Goal: Check status: Check status

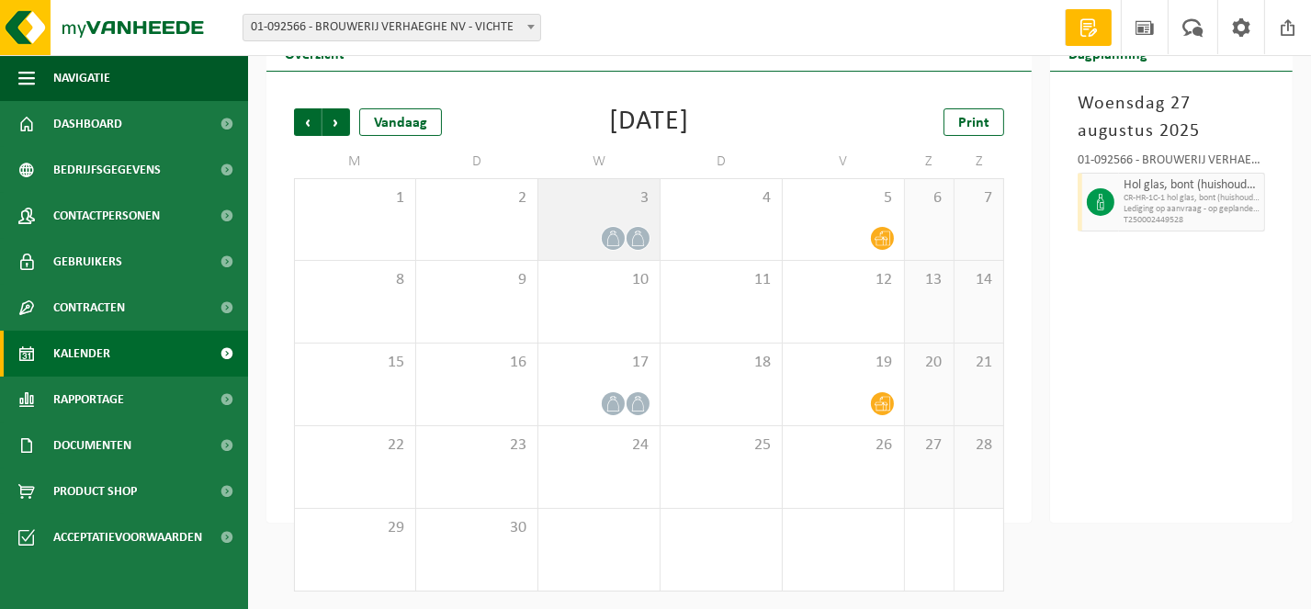
click at [617, 232] on icon at bounding box center [614, 239] width 16 height 16
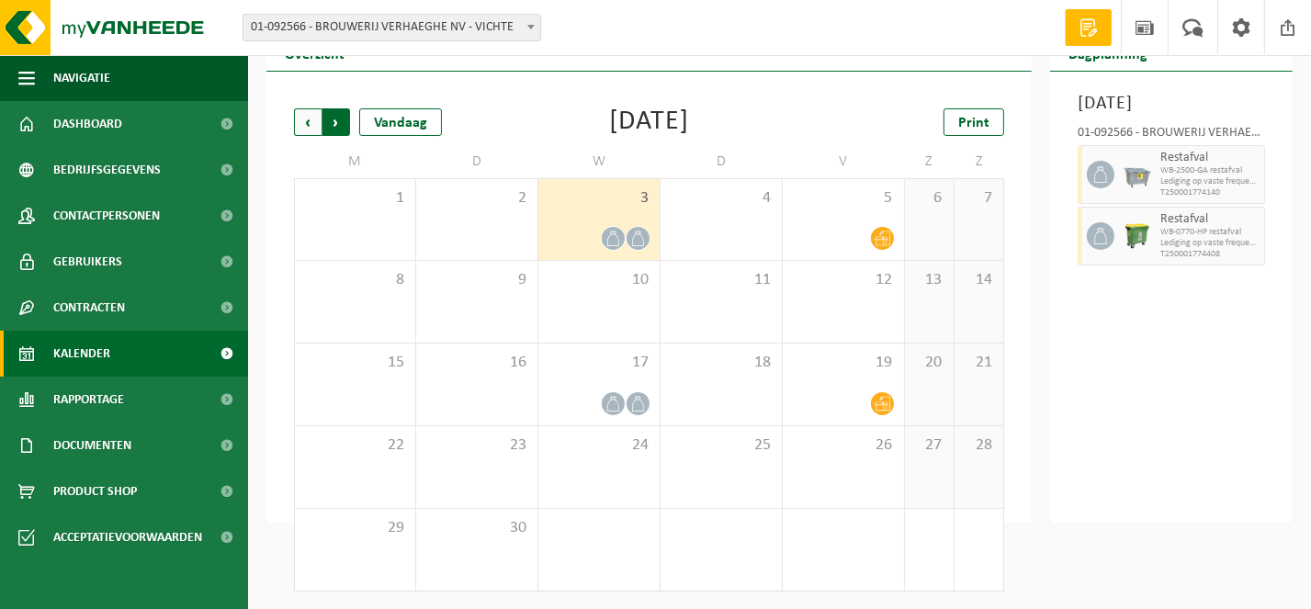
click at [306, 121] on span "Vorige" at bounding box center [308, 122] width 28 height 28
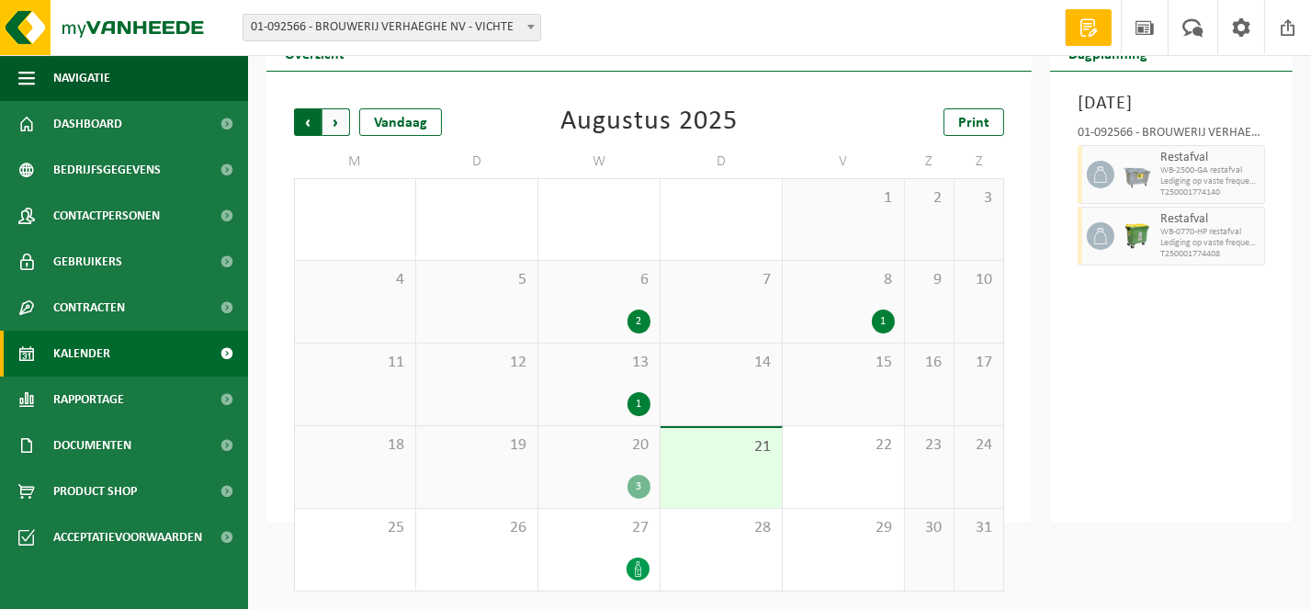
click at [337, 121] on span "Volgende" at bounding box center [337, 122] width 28 height 28
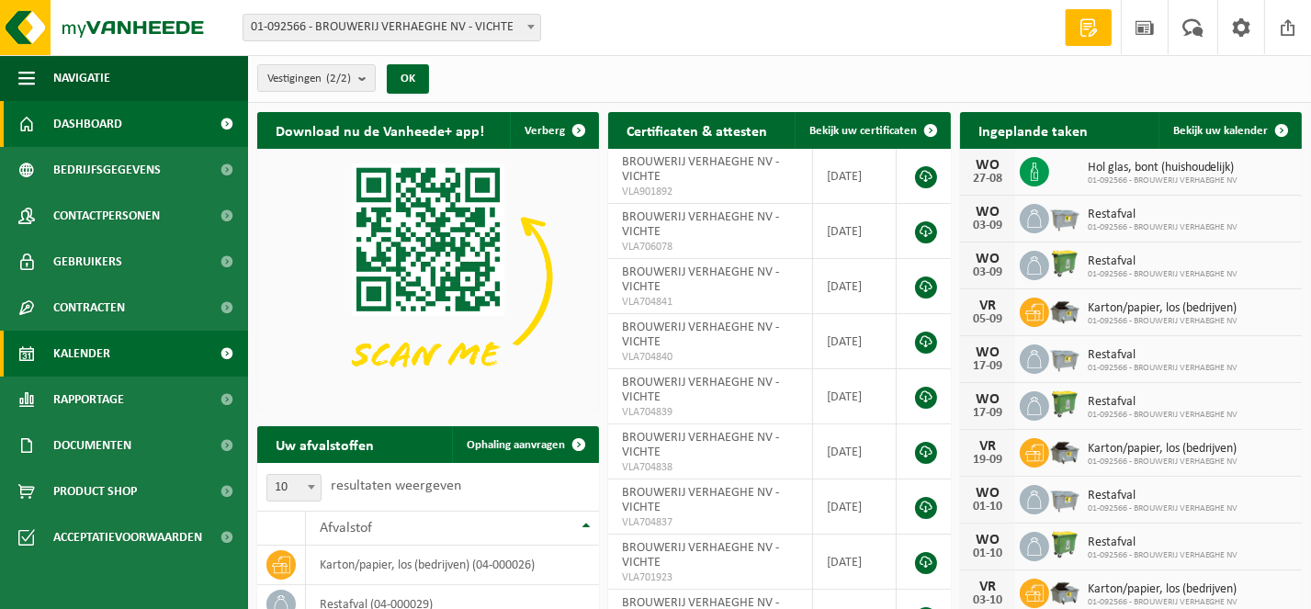
click at [71, 351] on span "Kalender" at bounding box center [81, 354] width 57 height 46
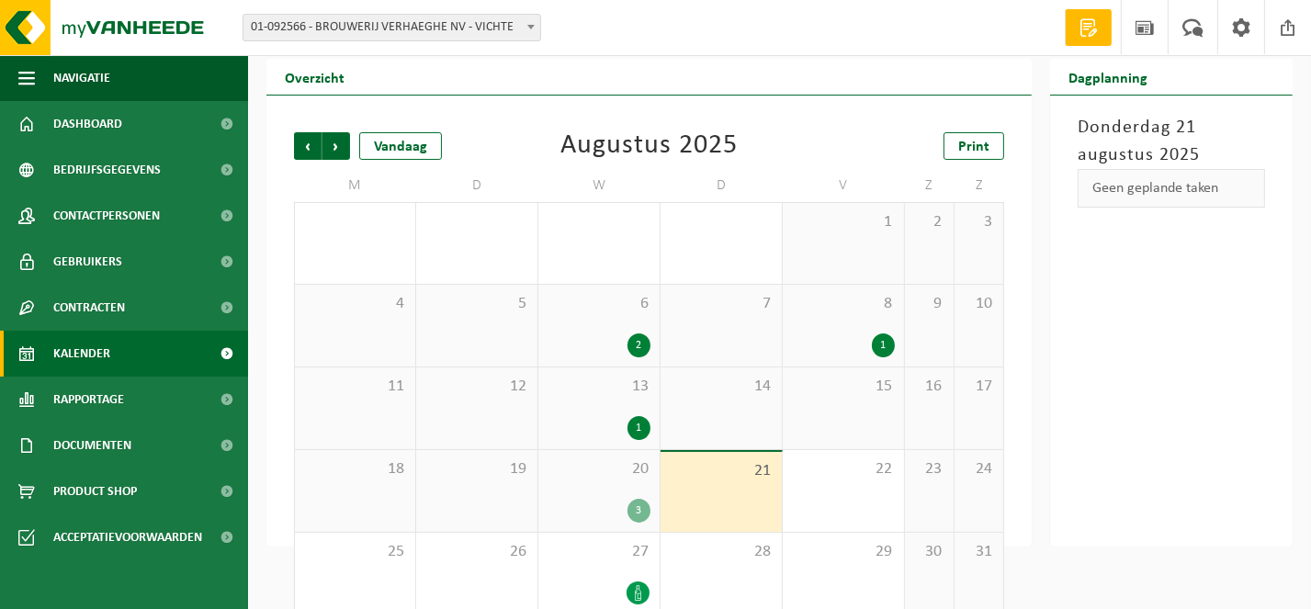
scroll to position [77, 0]
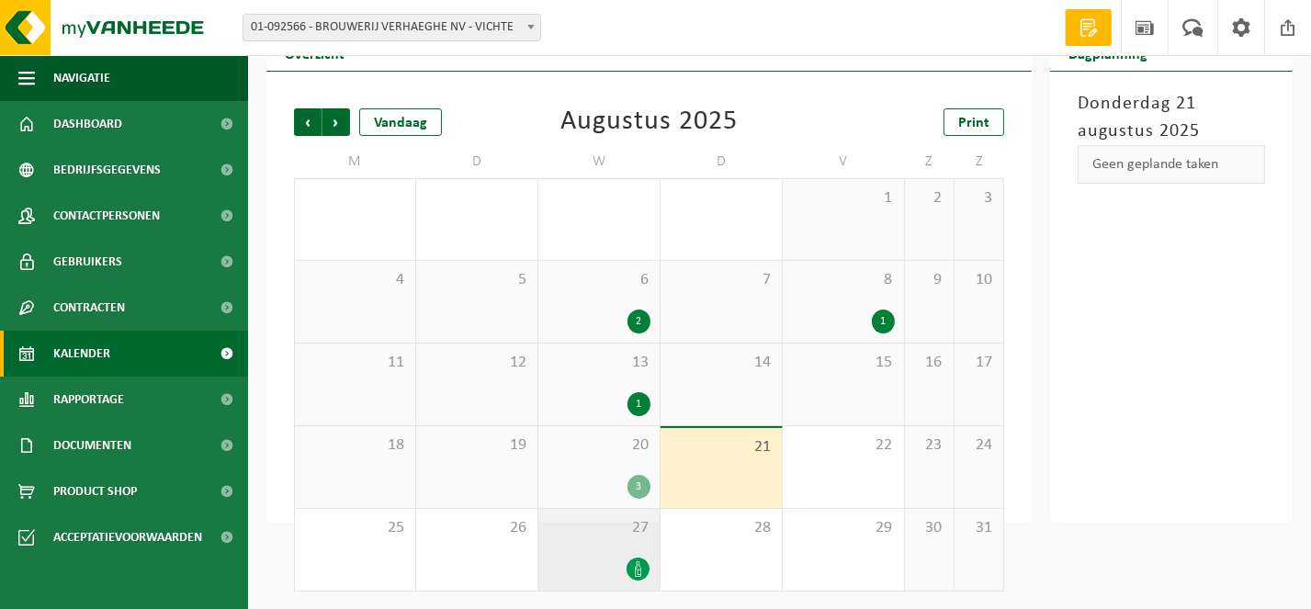
click at [633, 561] on icon at bounding box center [638, 569] width 16 height 16
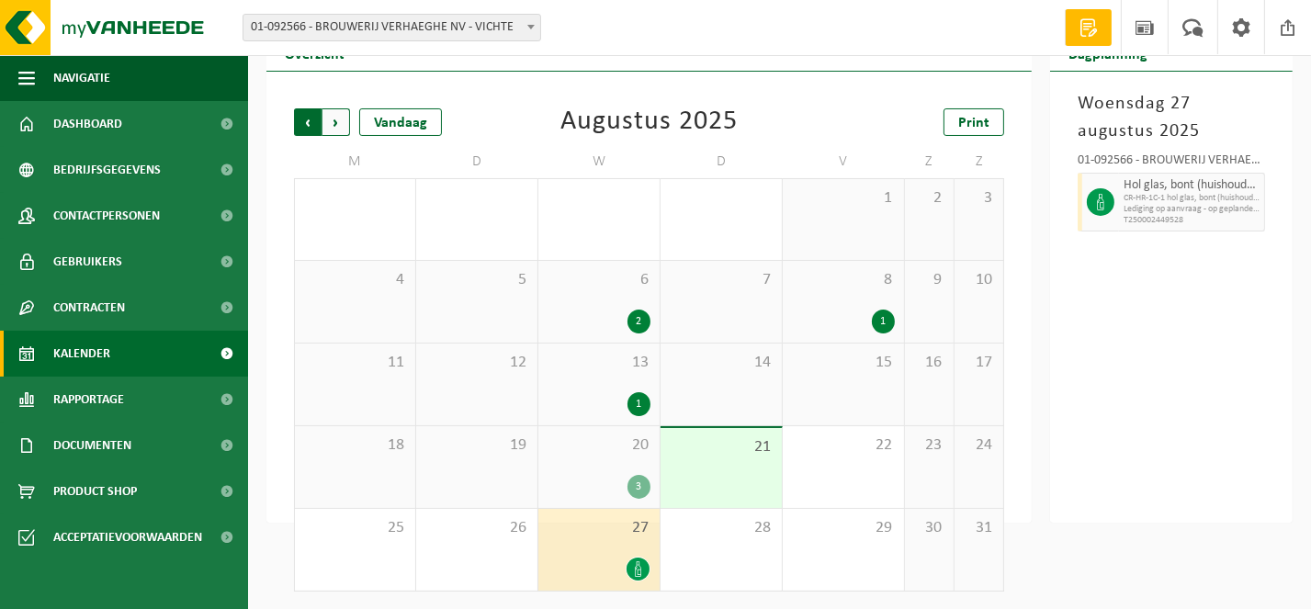
click at [341, 120] on span "Volgende" at bounding box center [337, 122] width 28 height 28
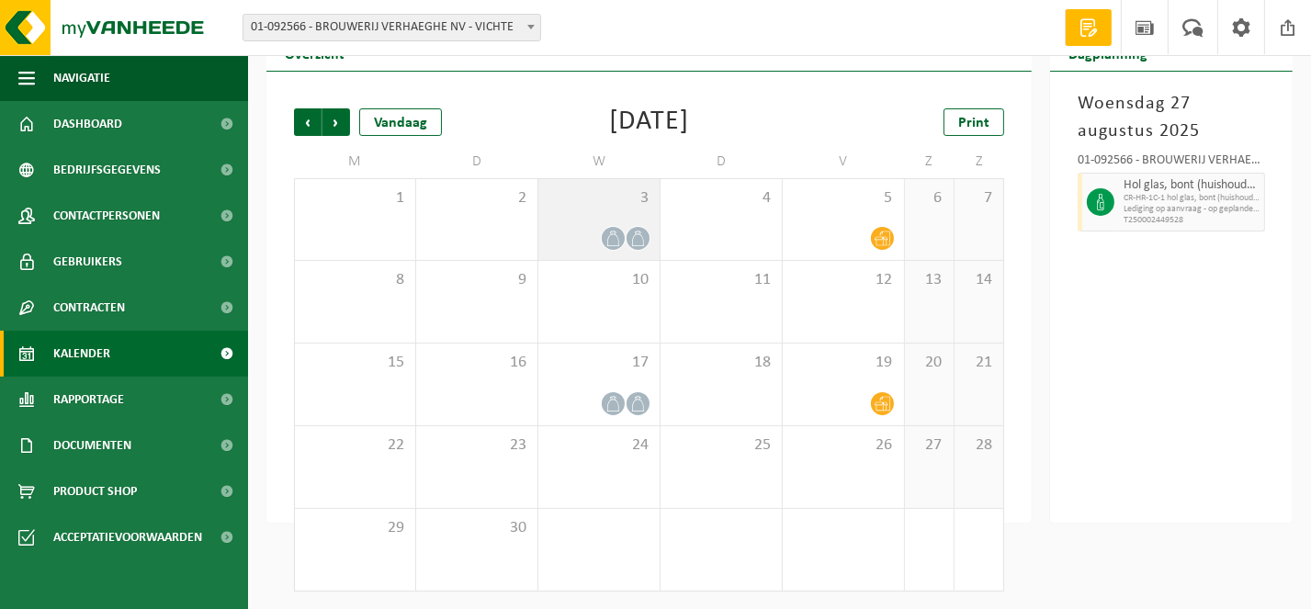
click at [618, 227] on span at bounding box center [613, 238] width 23 height 23
